Goal: Task Accomplishment & Management: Complete application form

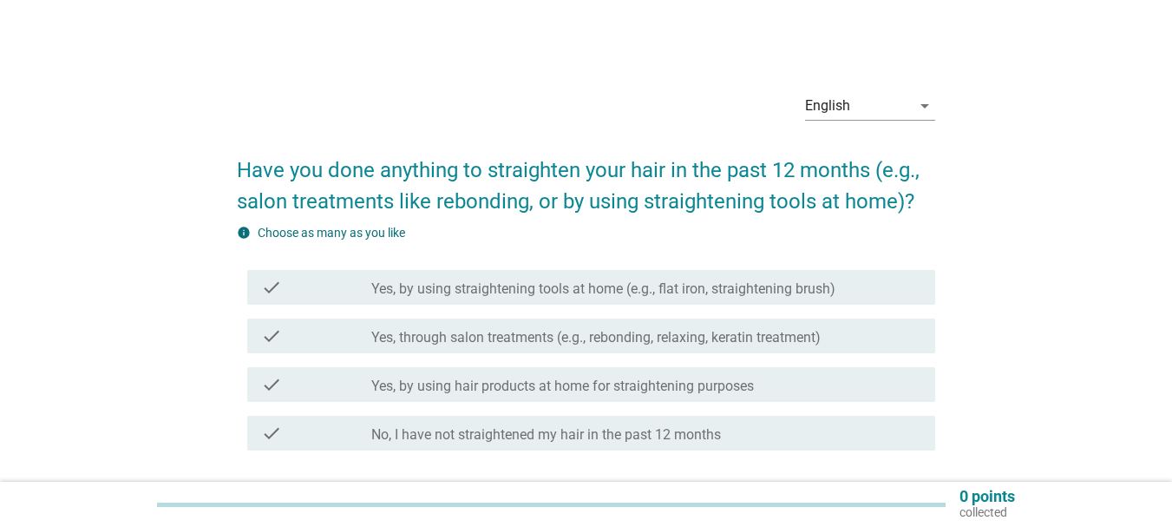
click at [514, 433] on label "No, I have not straightened my hair in the past 12 months" at bounding box center [546, 434] width 350 height 17
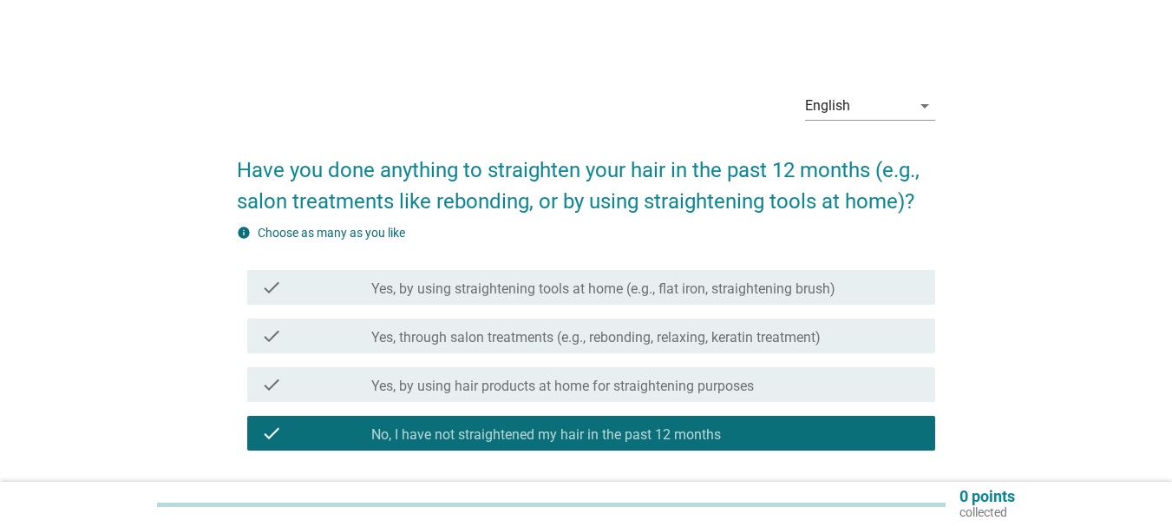
click at [450, 379] on label "Yes, by using hair products at home for straightening purposes" at bounding box center [562, 385] width 383 height 17
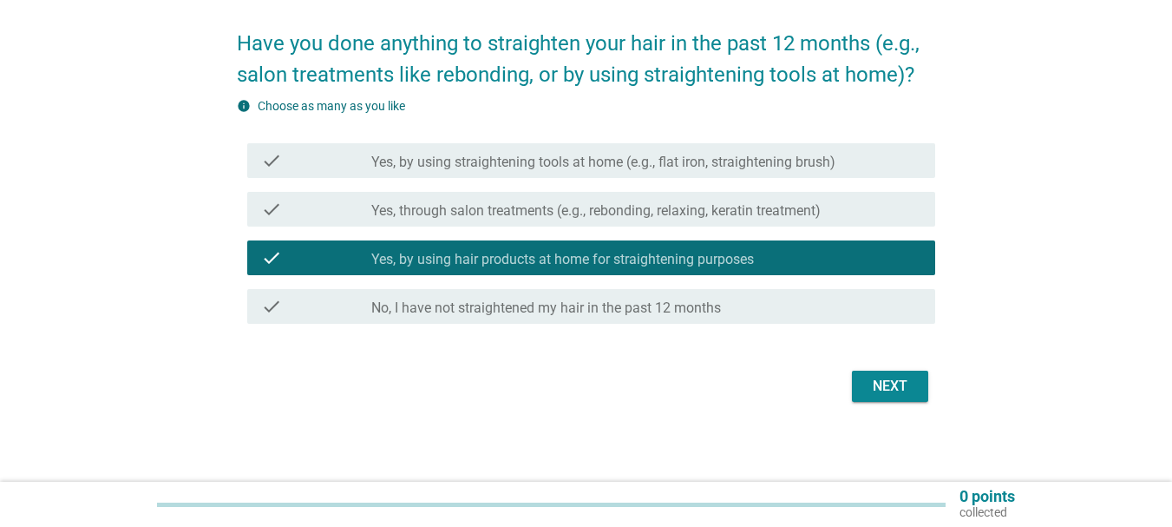
scroll to position [130, 0]
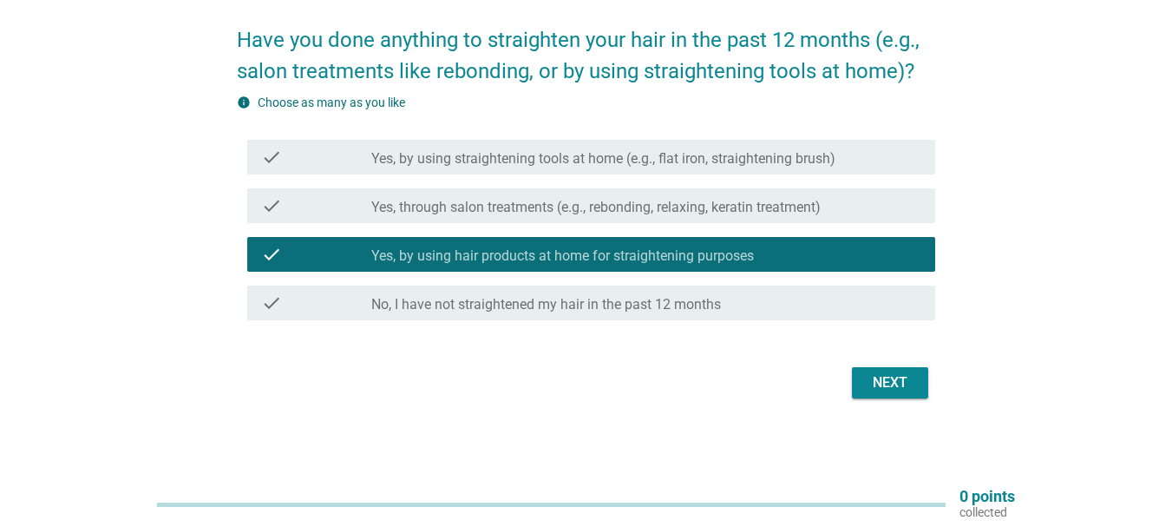
click at [566, 155] on label "Yes, by using straightening tools at home (e.g., flat iron, straightening brush)" at bounding box center [603, 158] width 464 height 17
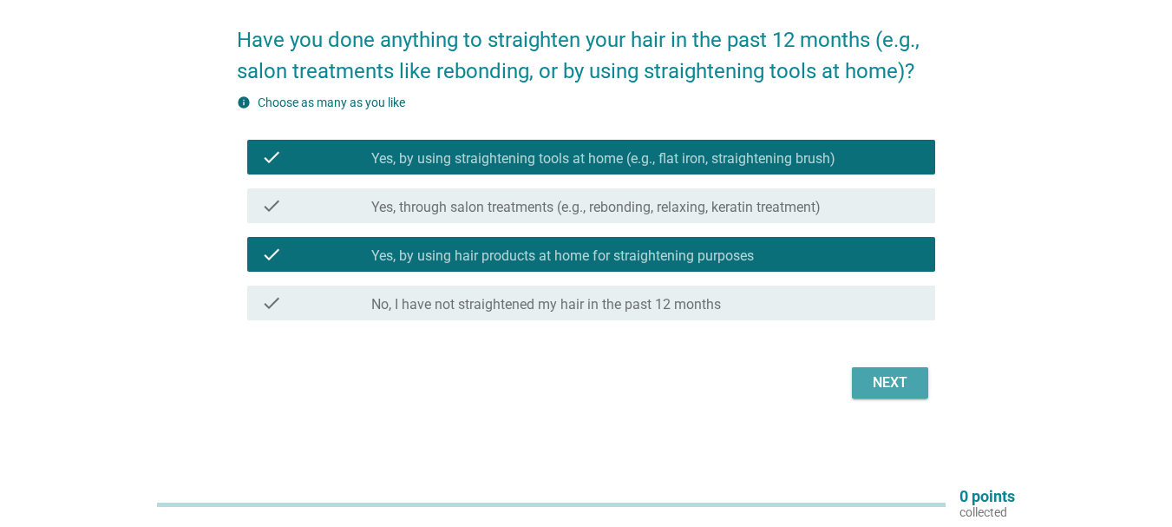
click at [893, 390] on div "Next" at bounding box center [890, 382] width 49 height 21
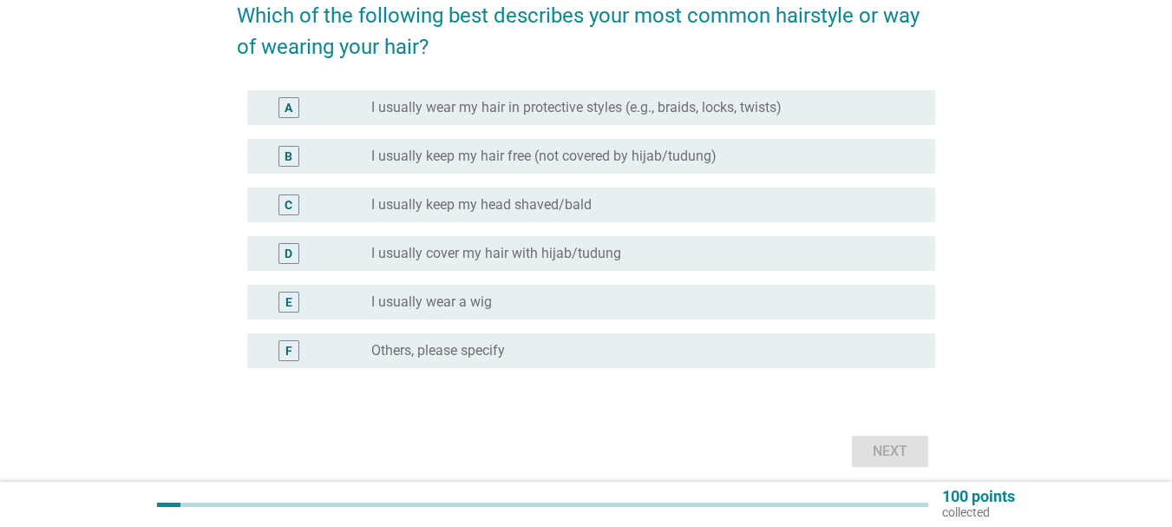
scroll to position [173, 0]
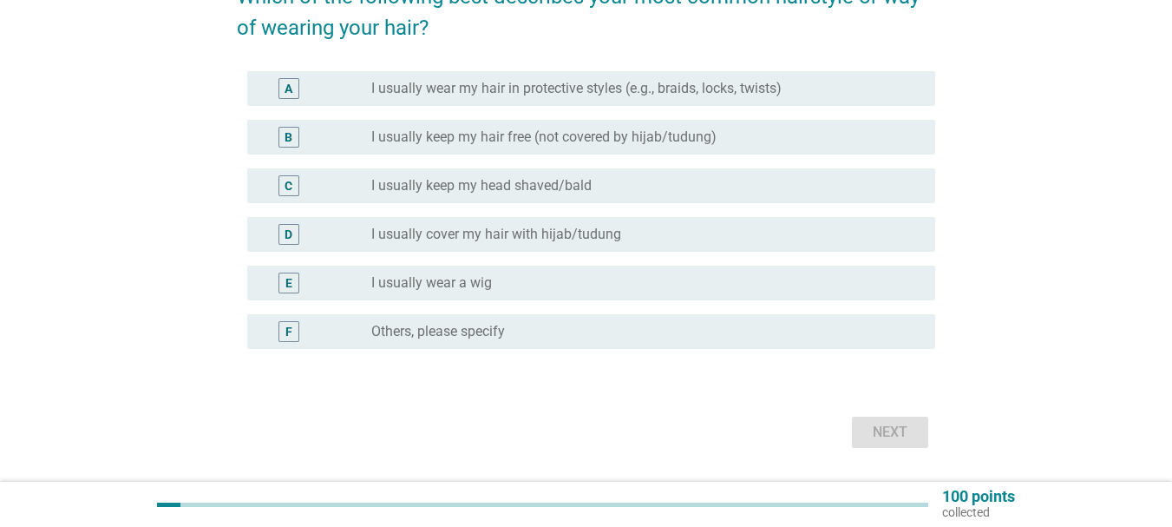
click at [416, 141] on label "I usually keep my hair free (not covered by hijab/tudung)" at bounding box center [543, 136] width 345 height 17
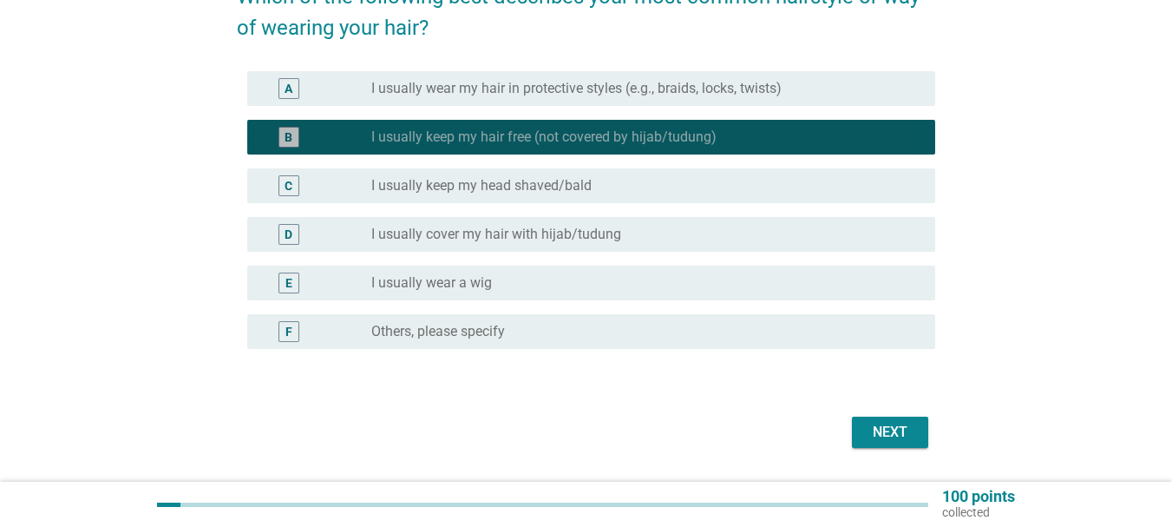
click at [546, 132] on label "I usually keep my hair free (not covered by hijab/tudung)" at bounding box center [543, 136] width 345 height 17
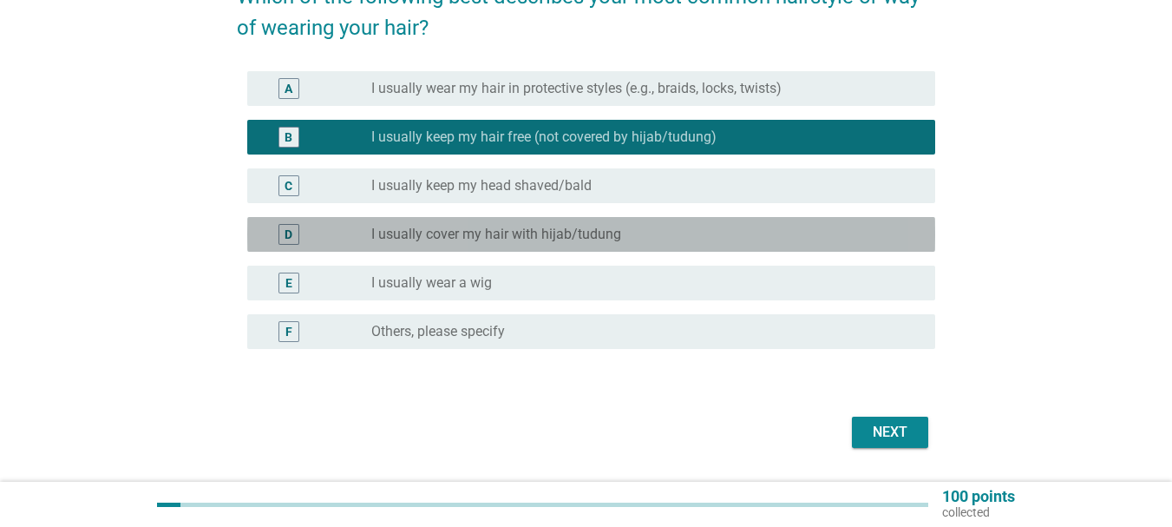
click at [496, 238] on label "I usually cover my hair with hijab/tudung" at bounding box center [496, 234] width 250 height 17
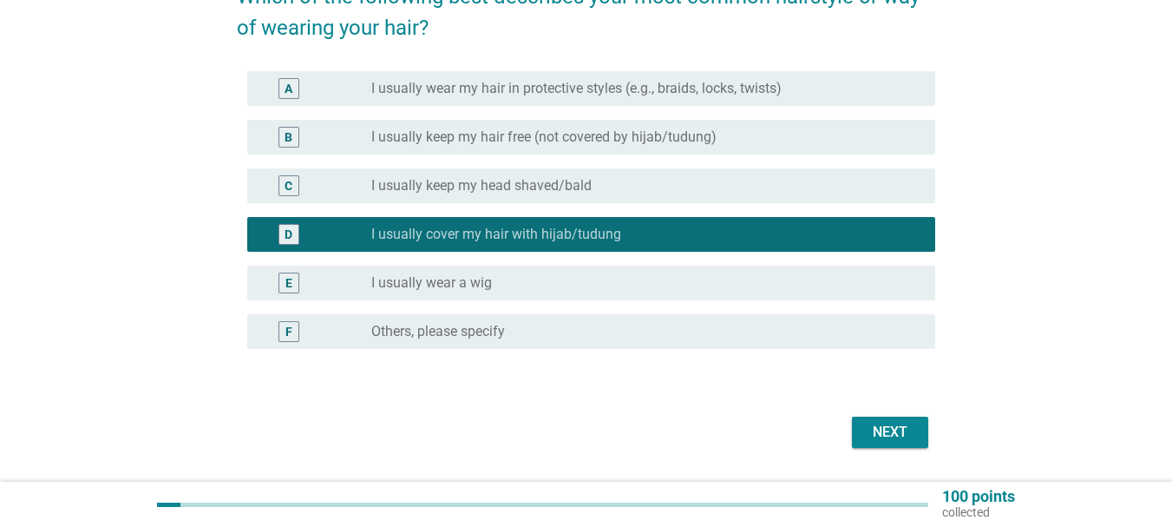
click at [875, 423] on div "Next" at bounding box center [890, 432] width 49 height 21
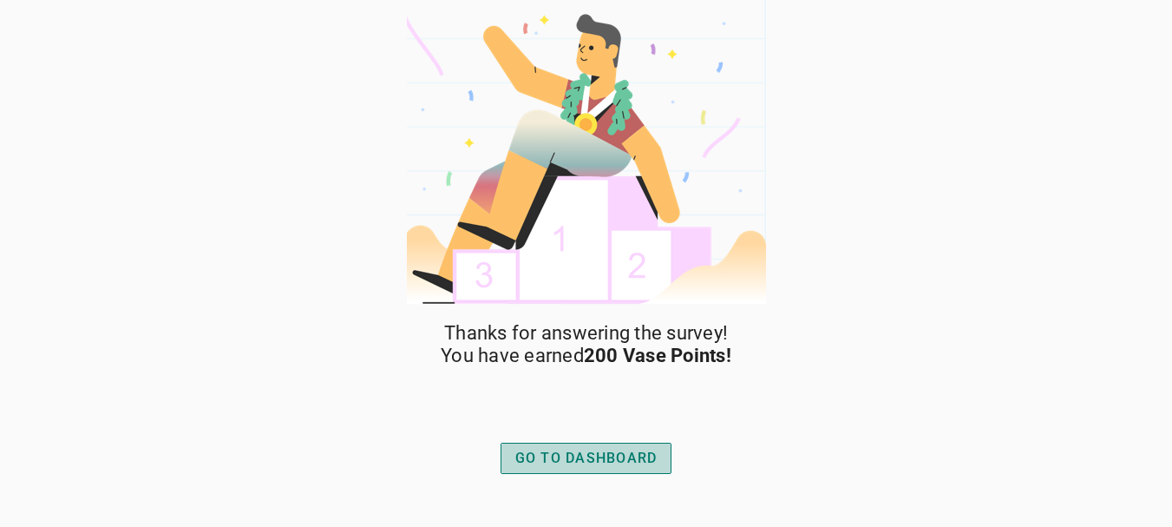
click at [586, 456] on div "GO TO DASHBOARD" at bounding box center [586, 458] width 142 height 21
